Goal: Task Accomplishment & Management: Manage account settings

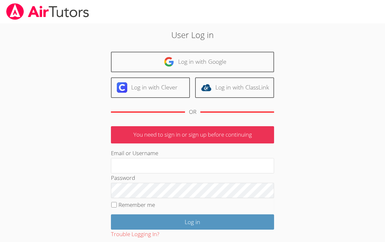
scroll to position [32, 0]
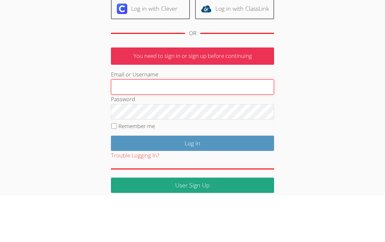
type input "Maria.summers8@gmail.com"
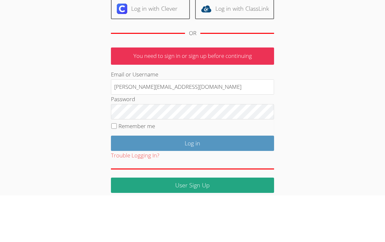
click at [192, 183] on input "Log in" at bounding box center [192, 190] width 163 height 15
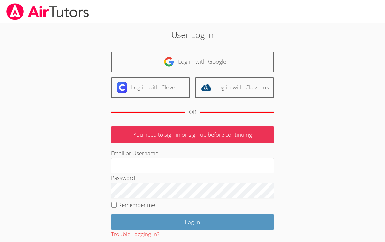
scroll to position [24, 0]
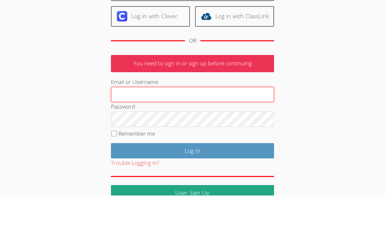
type input "Maria.summers8@gmail.com"
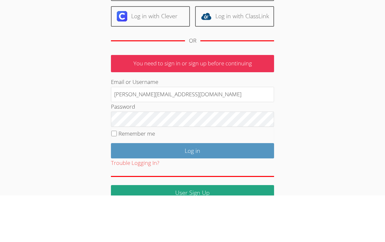
click at [192, 190] on input "Log in" at bounding box center [192, 197] width 163 height 15
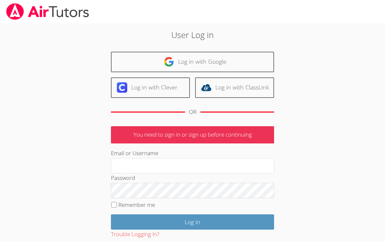
scroll to position [3, 0]
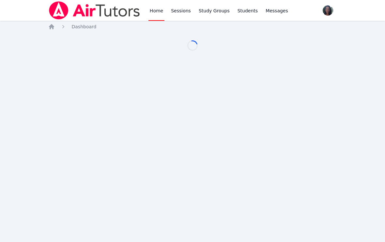
scroll to position [1, 0]
